Goal: Information Seeking & Learning: Learn about a topic

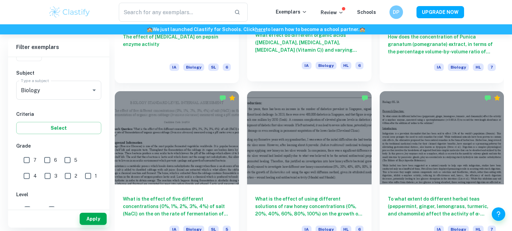
scroll to position [785, 0]
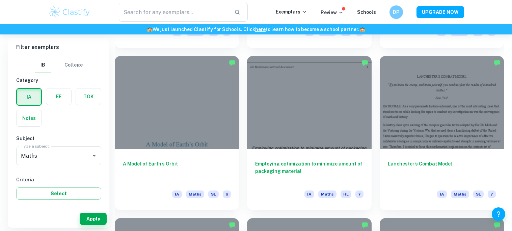
scroll to position [824, 0]
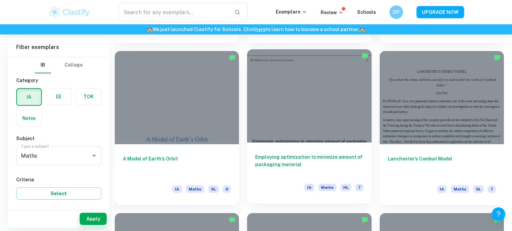
click at [331, 114] on div at bounding box center [309, 95] width 124 height 93
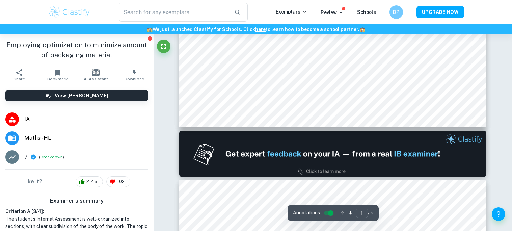
type input "2"
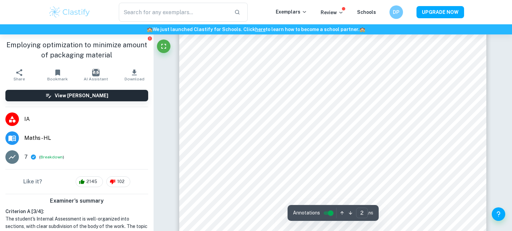
scroll to position [518, 0]
